Goal: Task Accomplishment & Management: Manage account settings

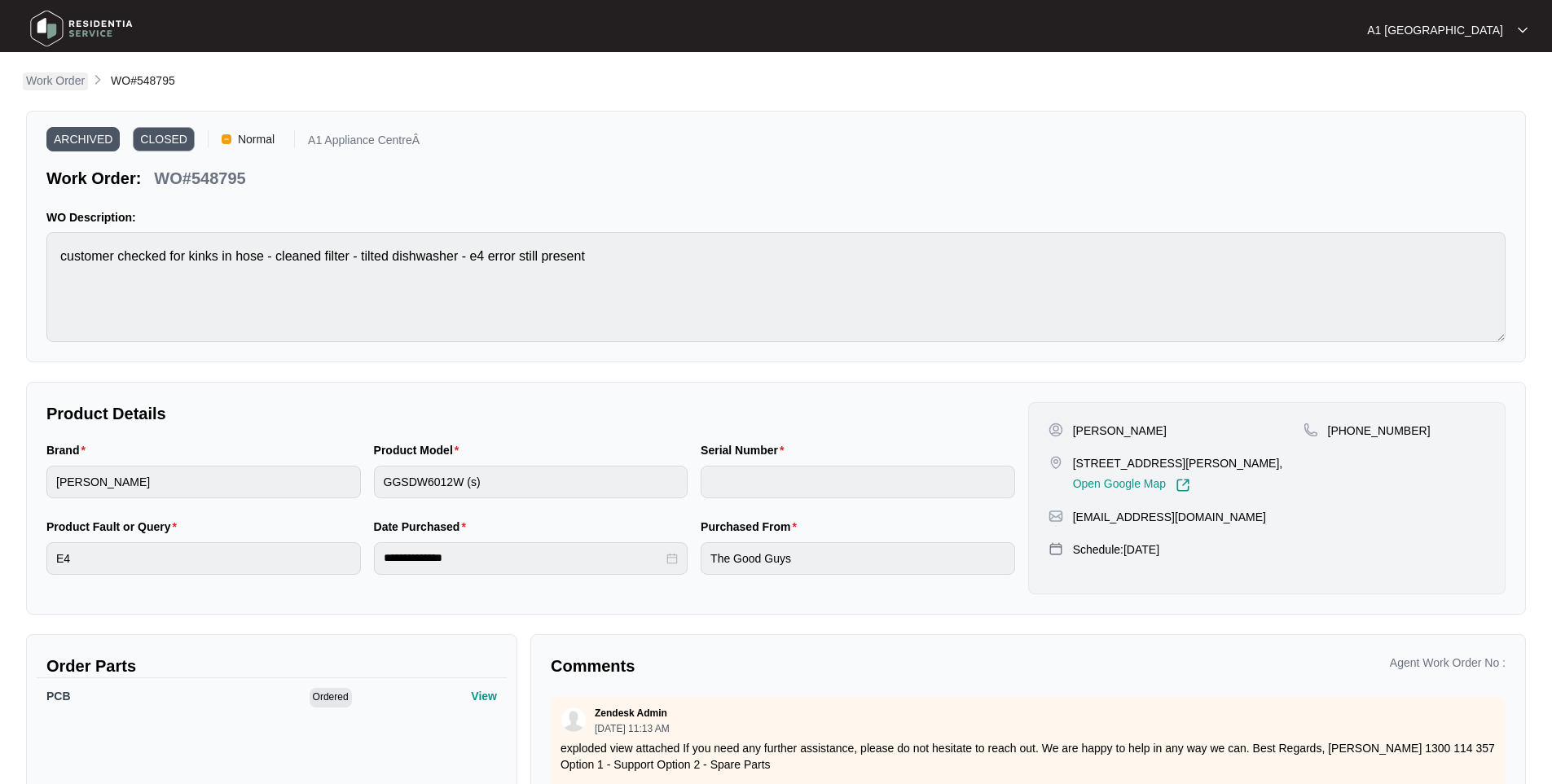
click at [49, 84] on p "Work Order" at bounding box center [55, 80] width 58 height 16
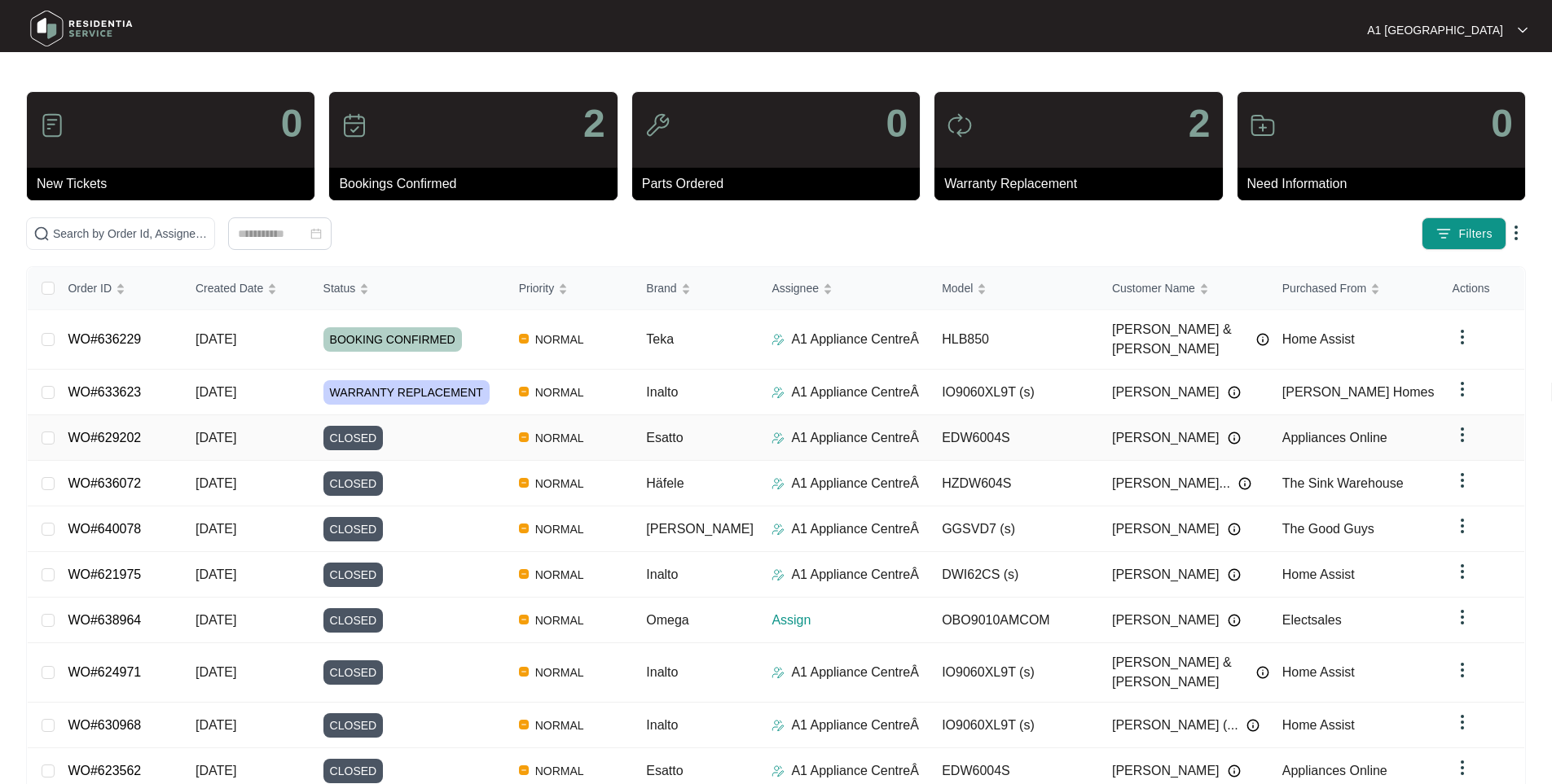
scroll to position [53, 0]
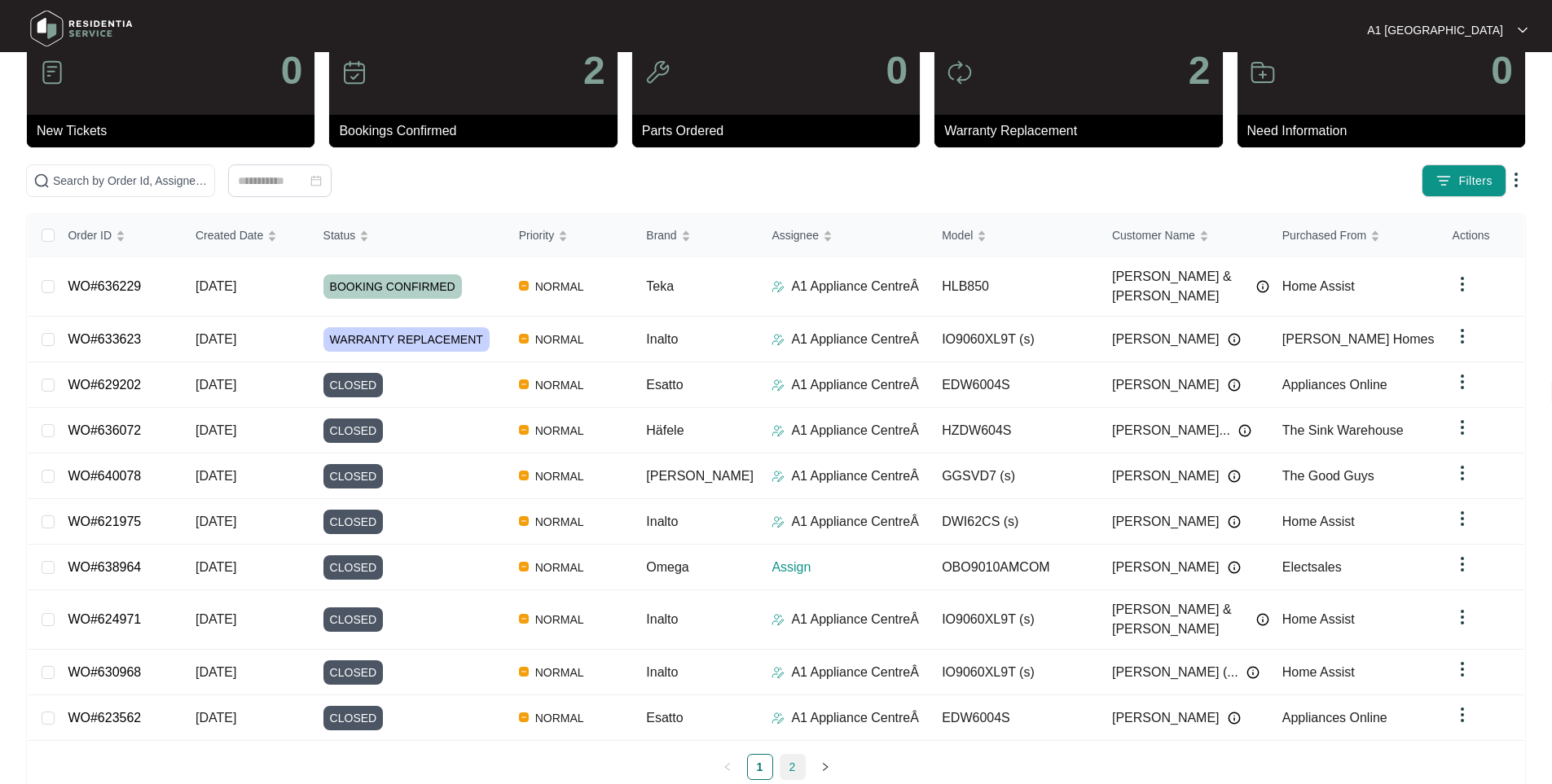
click at [788, 755] on link "2" at bounding box center [793, 768] width 25 height 25
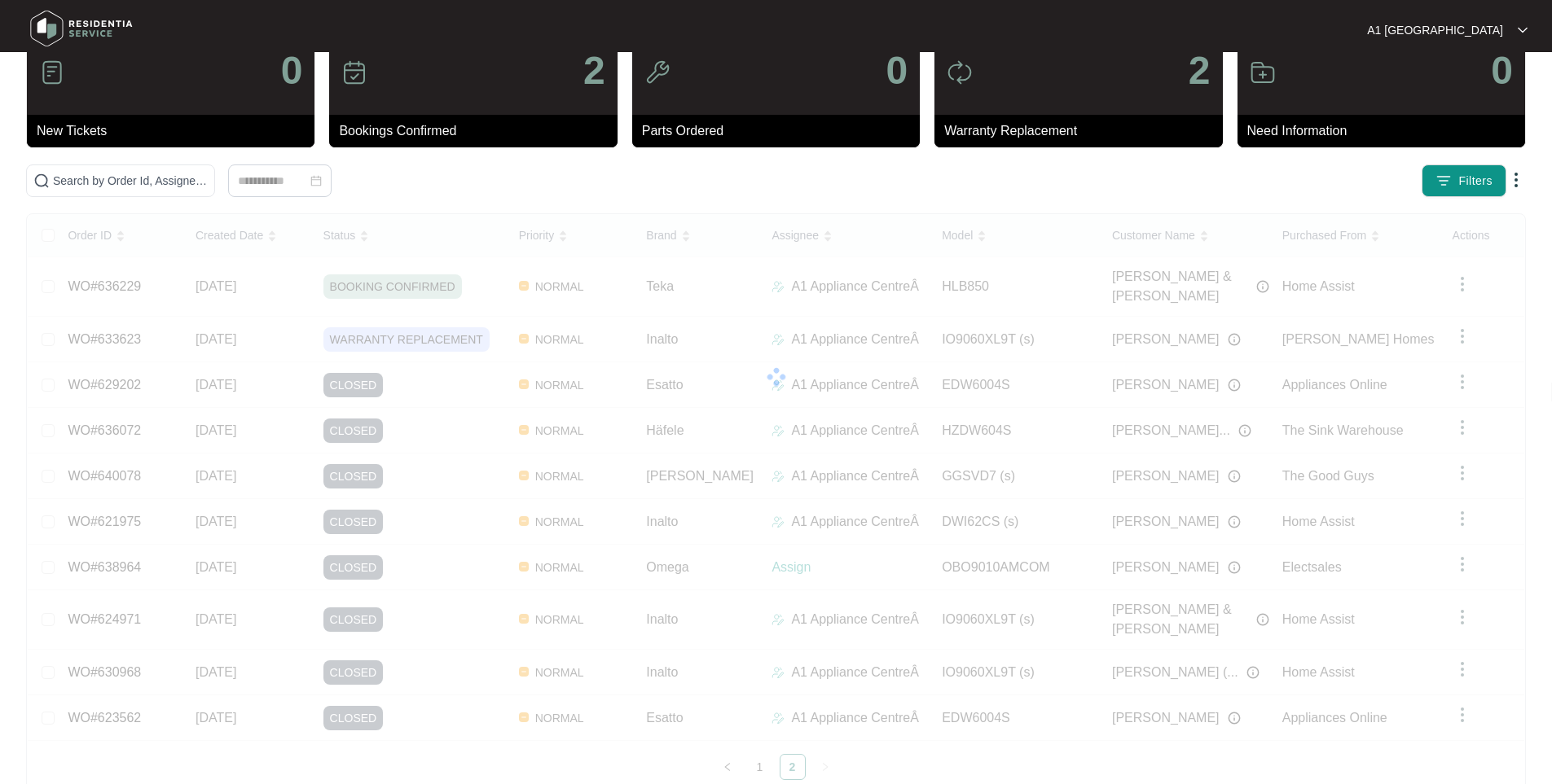
scroll to position [9, 0]
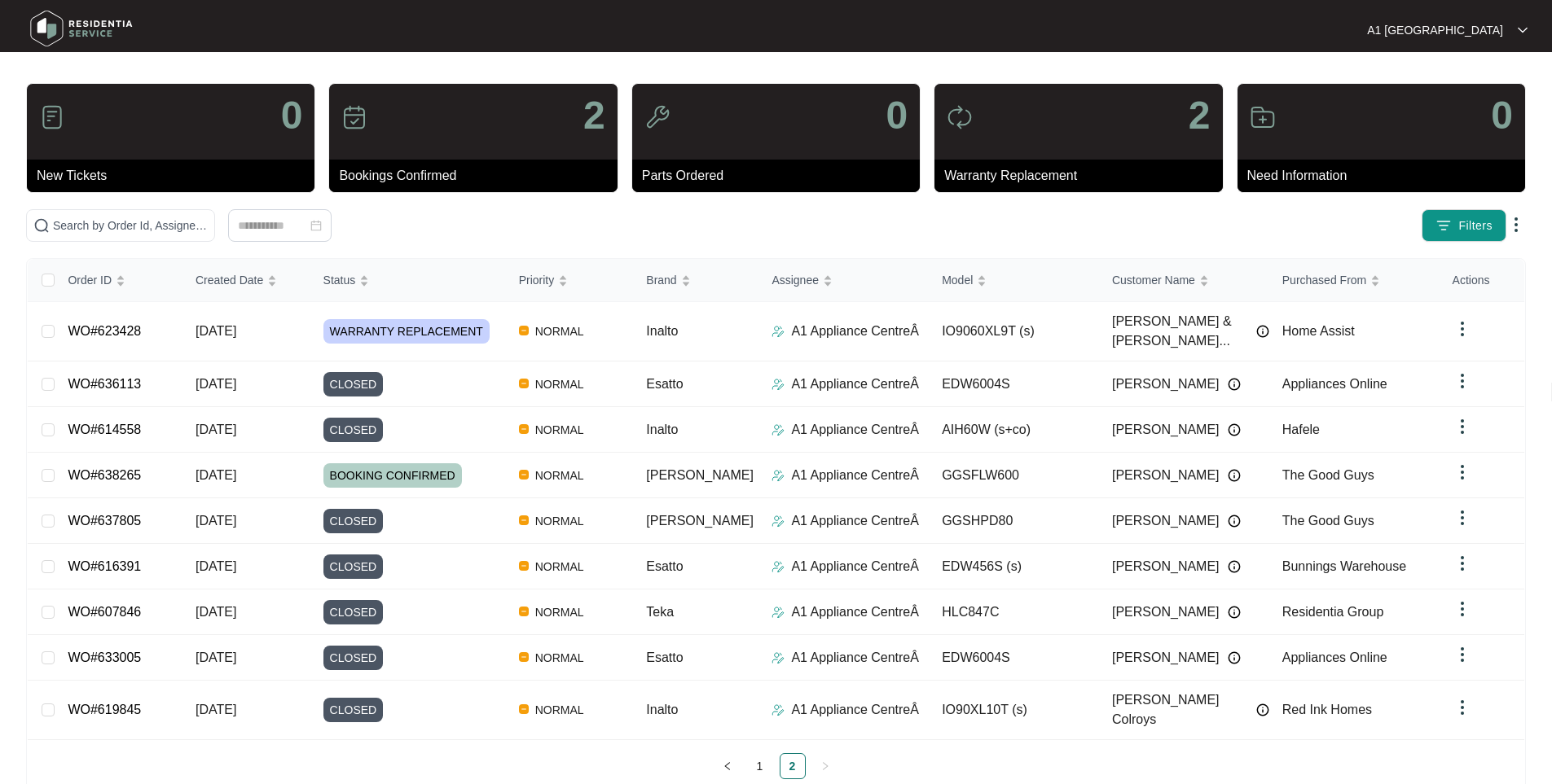
drag, startPoint x: 777, startPoint y: 733, endPoint x: 762, endPoint y: 736, distance: 15.3
click at [777, 753] on ul "1 2" at bounding box center [776, 766] width 1496 height 26
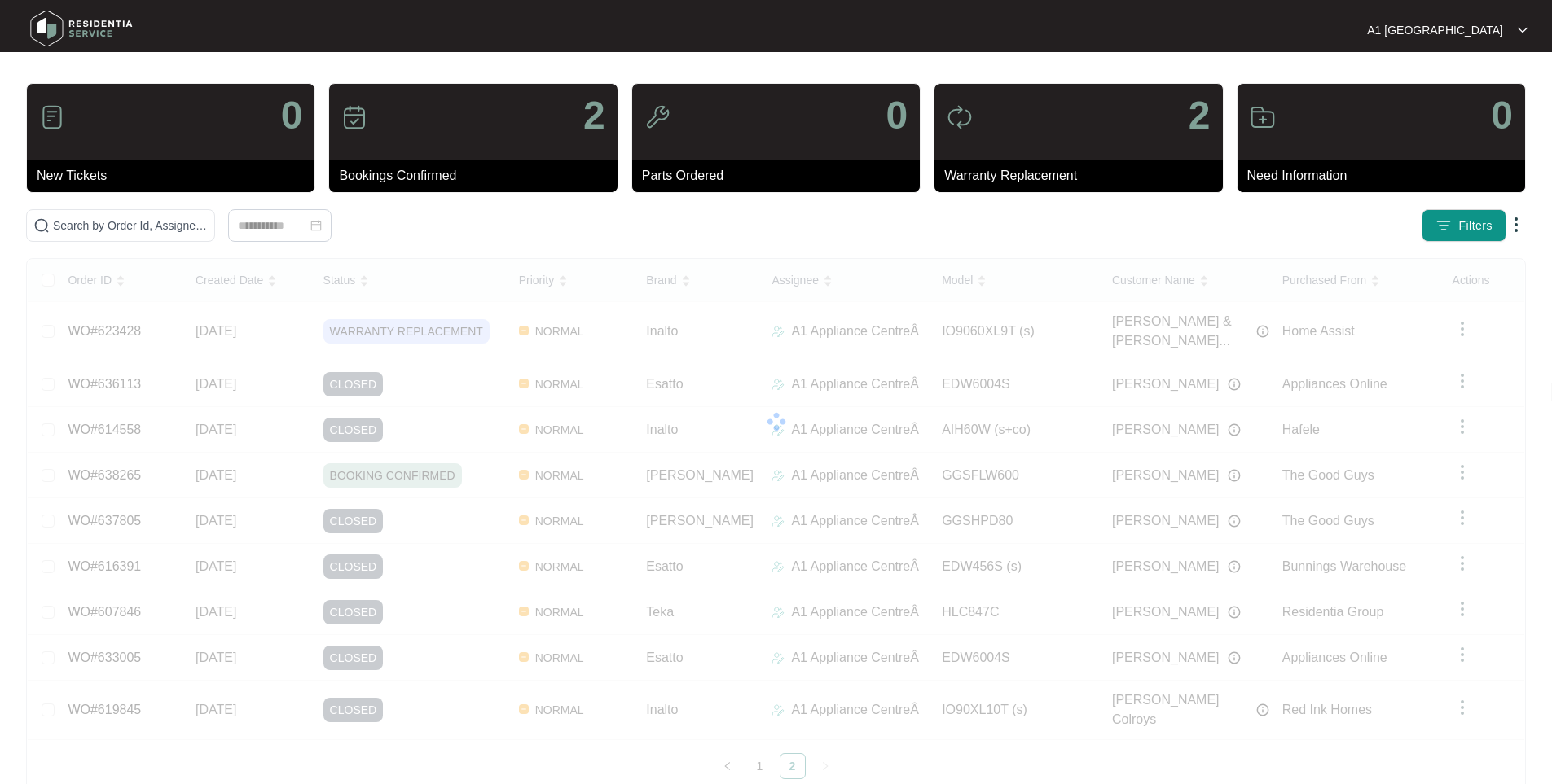
click at [761, 735] on div "Order ID Created Date Status Priority Brand Assignee Model Customer Name Purcha…" at bounding box center [776, 520] width 1496 height 521
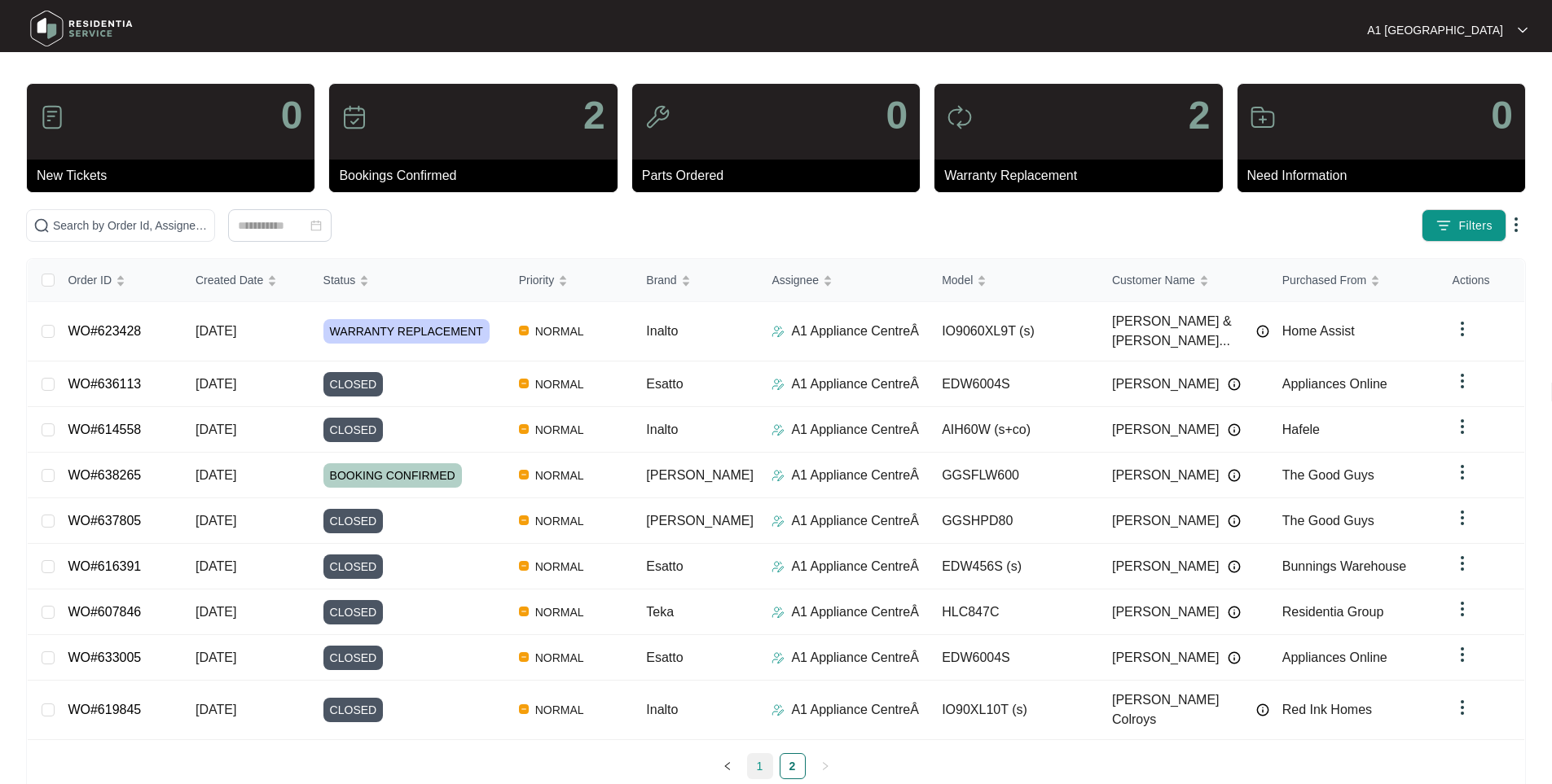
click at [752, 754] on link "1" at bounding box center [760, 767] width 25 height 25
click at [792, 754] on link "2" at bounding box center [793, 767] width 25 height 25
click at [766, 754] on link "1" at bounding box center [760, 767] width 25 height 25
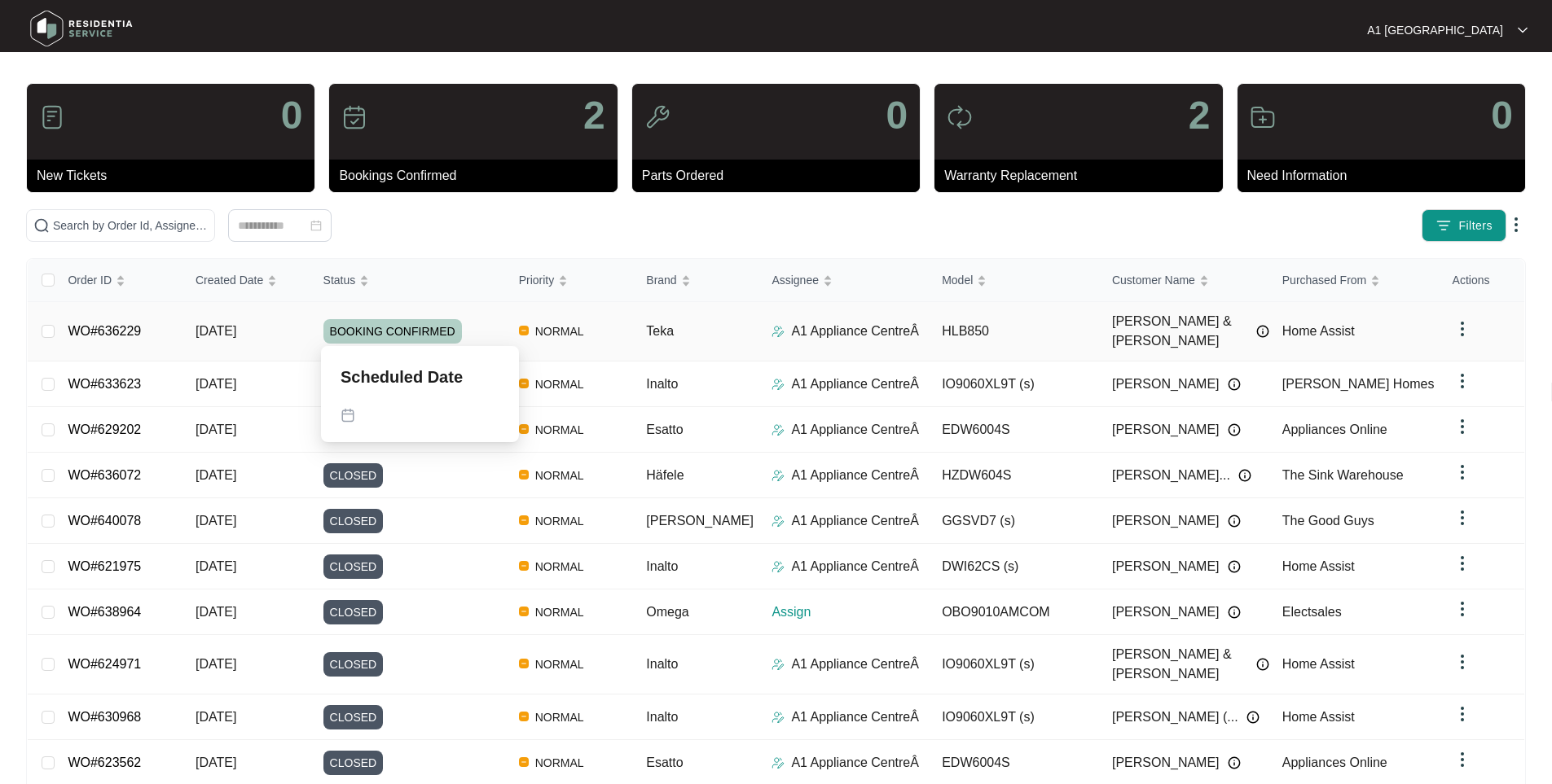
click at [487, 328] on div "BOOKING CONFIRMED" at bounding box center [415, 331] width 183 height 25
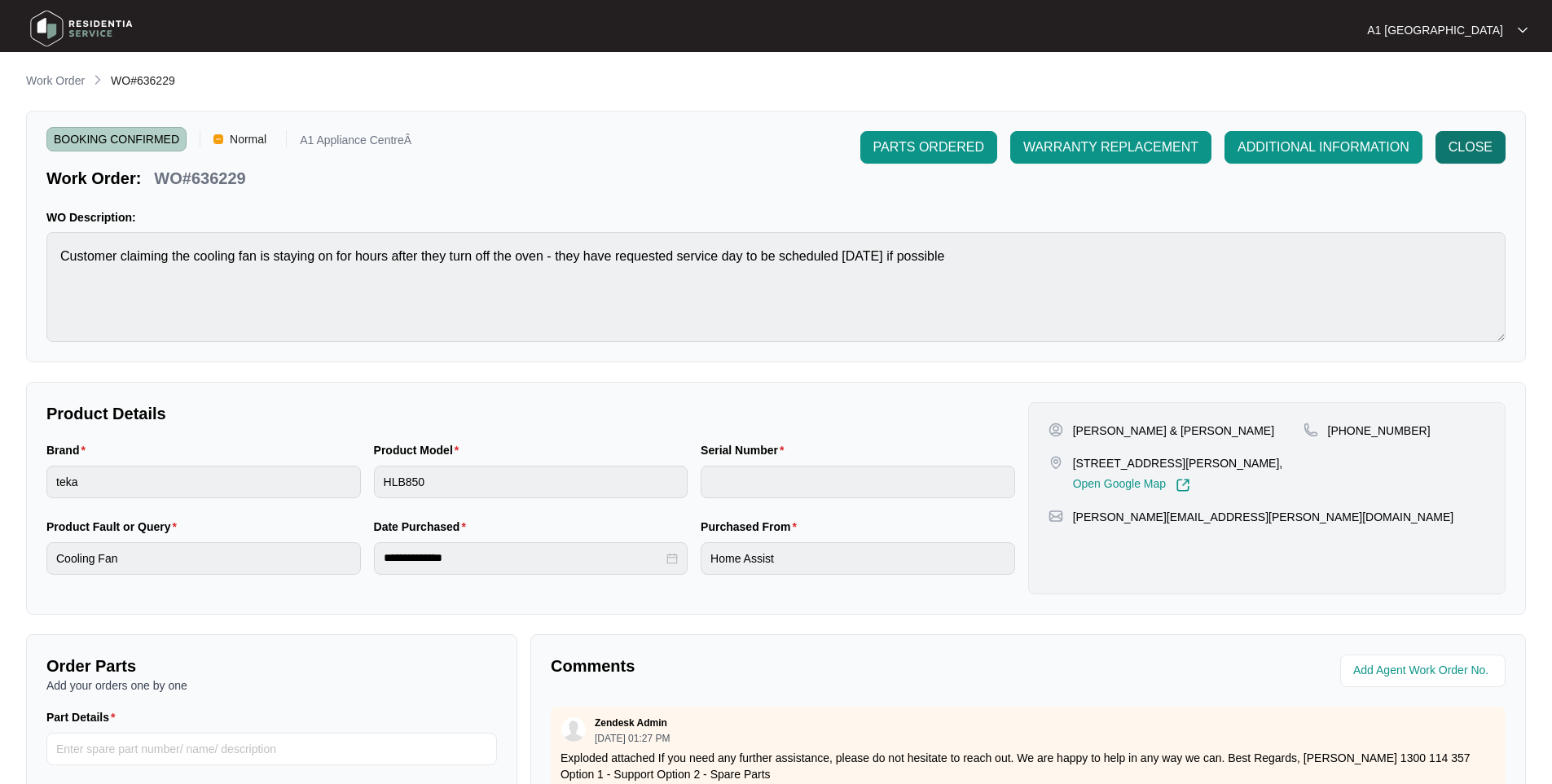
click at [1487, 133] on button "CLOSE" at bounding box center [1470, 147] width 70 height 33
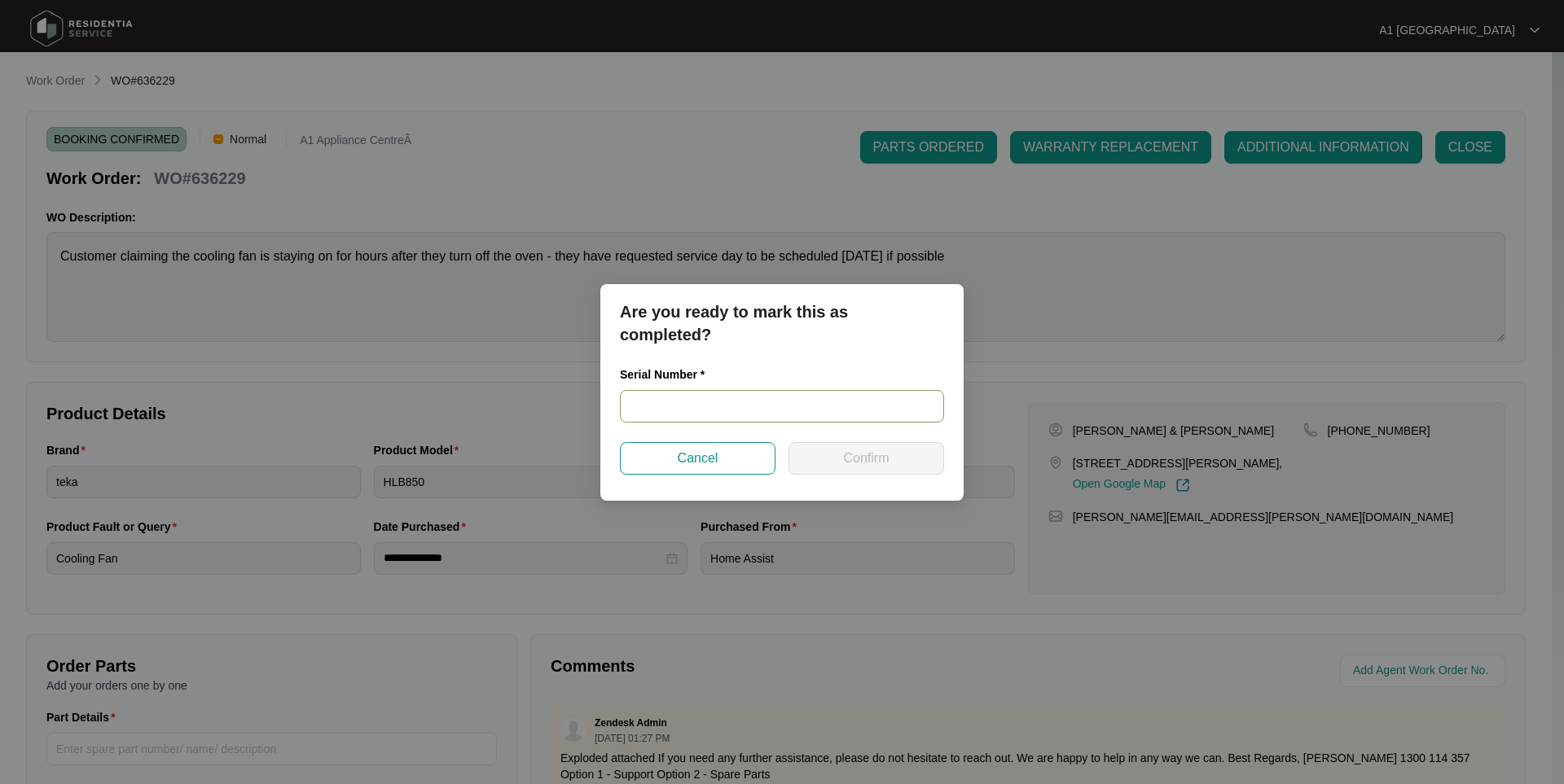
click at [843, 412] on input "text" at bounding box center [782, 406] width 325 height 33
click at [754, 390] on input "text" at bounding box center [782, 406] width 325 height 33
drag, startPoint x: 702, startPoint y: 397, endPoint x: 599, endPoint y: 391, distance: 103.2
click at [599, 391] on div "Are you ready to mark this as completed? Serial Number * TZ236E14396 Cancel Con…" at bounding box center [782, 392] width 1564 height 784
type input "TZ236E14396"
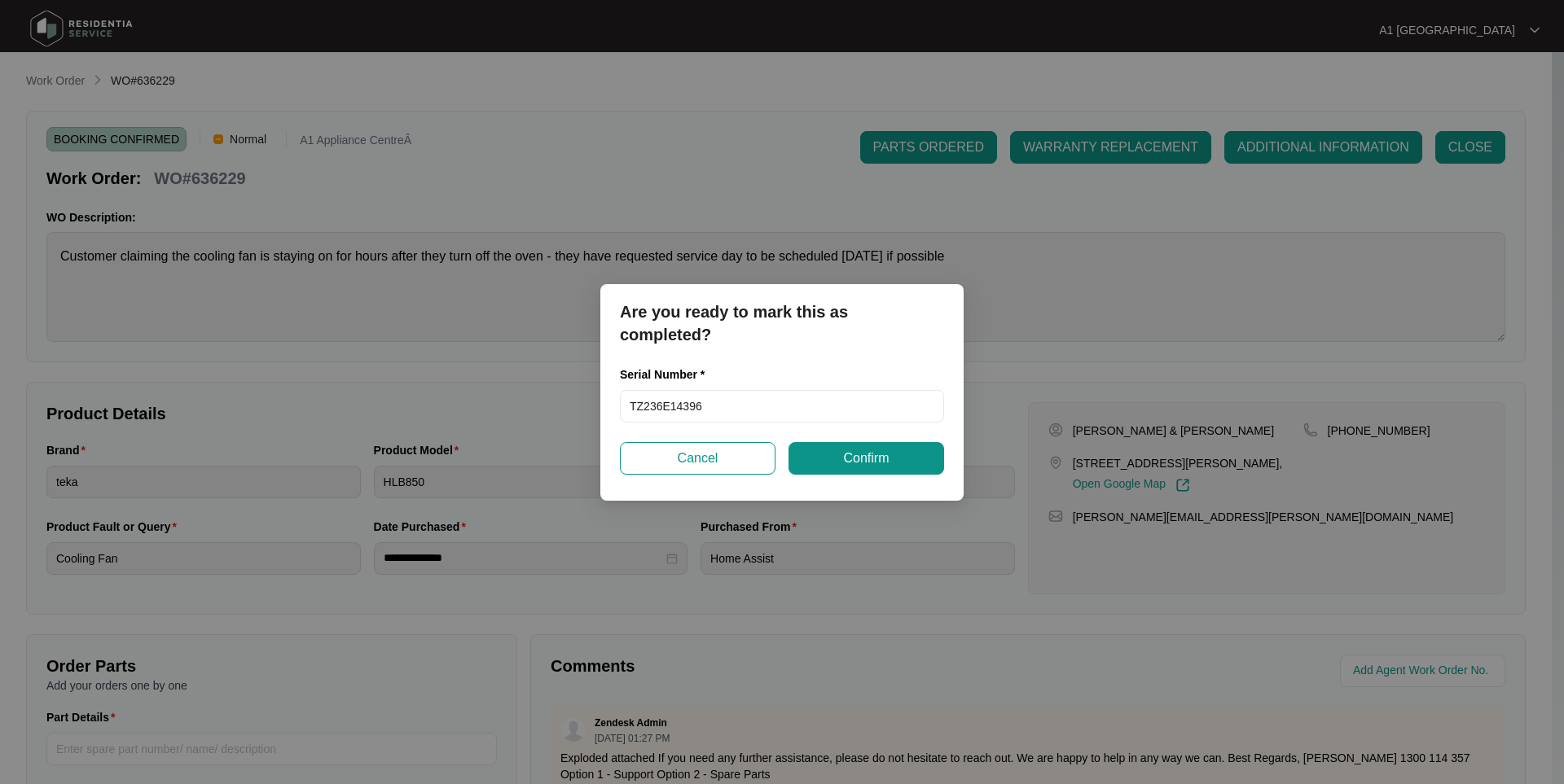
click at [822, 440] on div "Serial Number * TZ236E14396" at bounding box center [782, 404] width 337 height 77
click at [823, 448] on button "Confirm" at bounding box center [866, 459] width 155 height 33
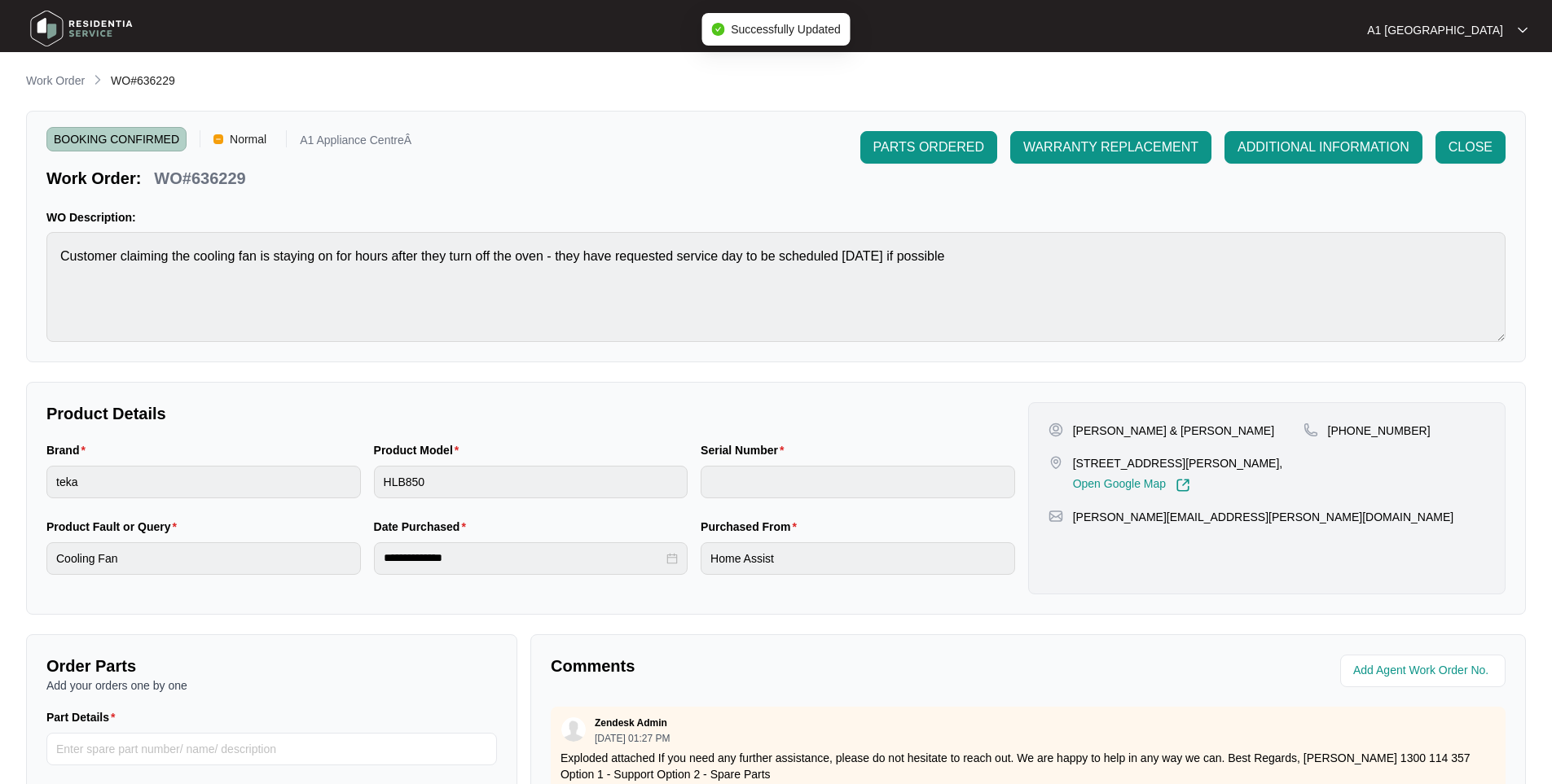
type input "TZ236E14396"
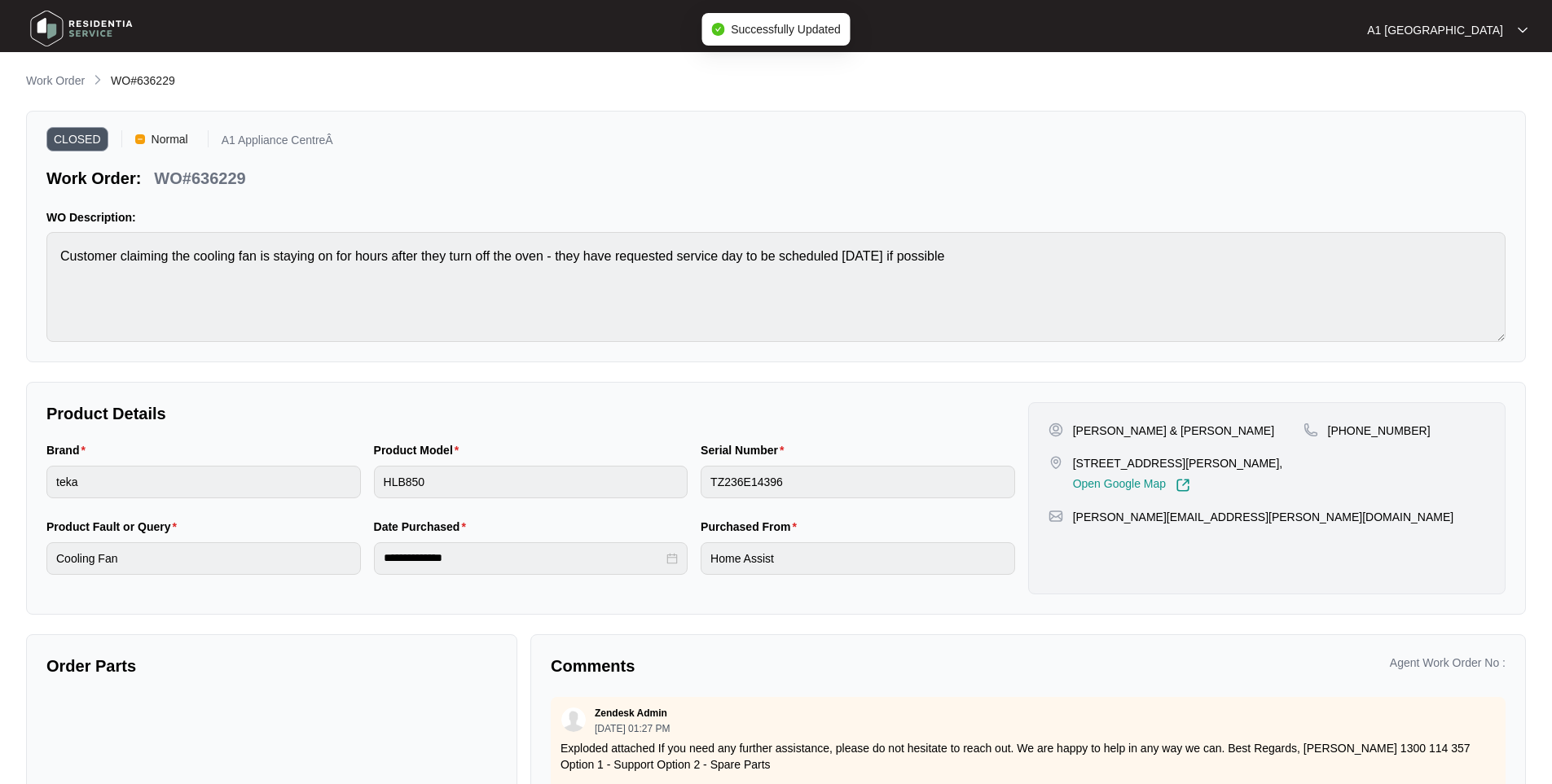
click at [57, 34] on img at bounding box center [81, 28] width 114 height 49
